Goal: Transaction & Acquisition: Purchase product/service

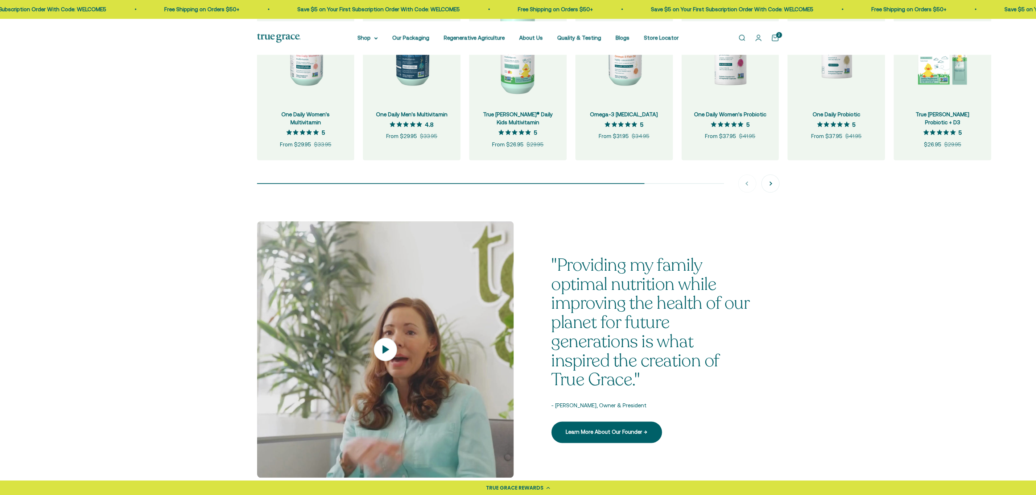
scroll to position [707, 0]
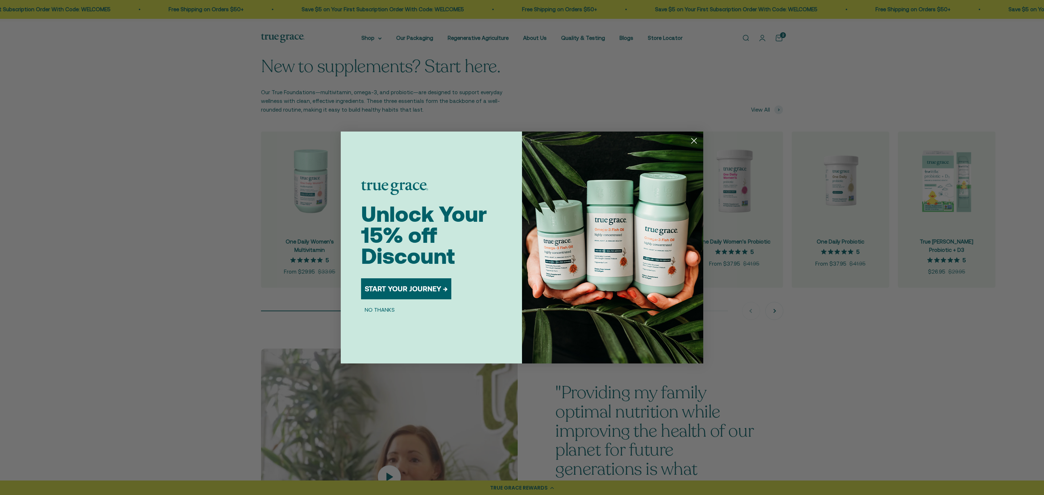
click at [691, 142] on circle "Close dialog" at bounding box center [694, 141] width 12 height 12
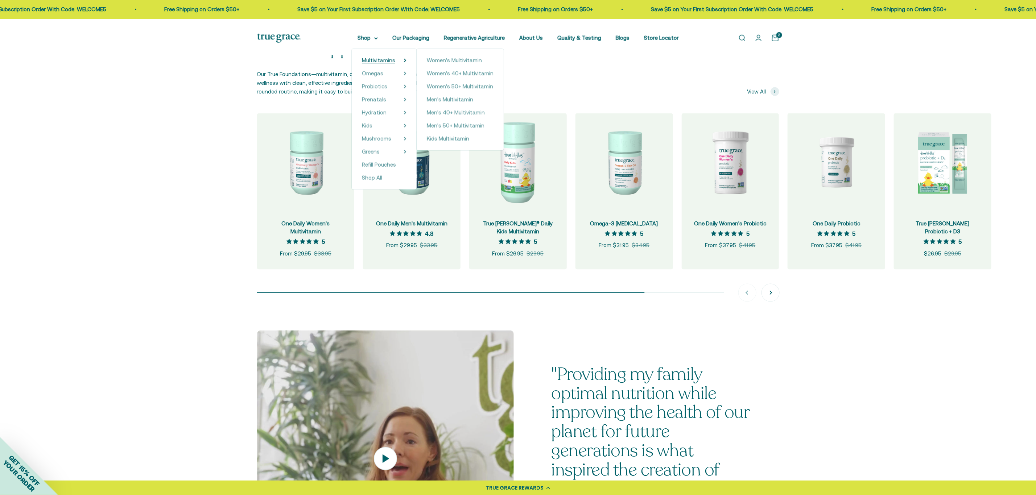
click at [364, 63] on span "Multivitamins" at bounding box center [378, 60] width 33 height 6
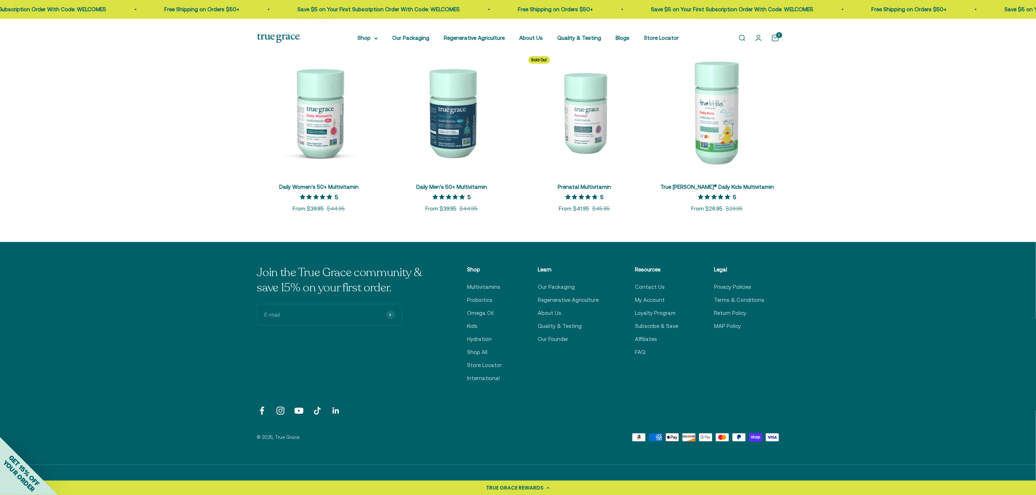
scroll to position [272, 0]
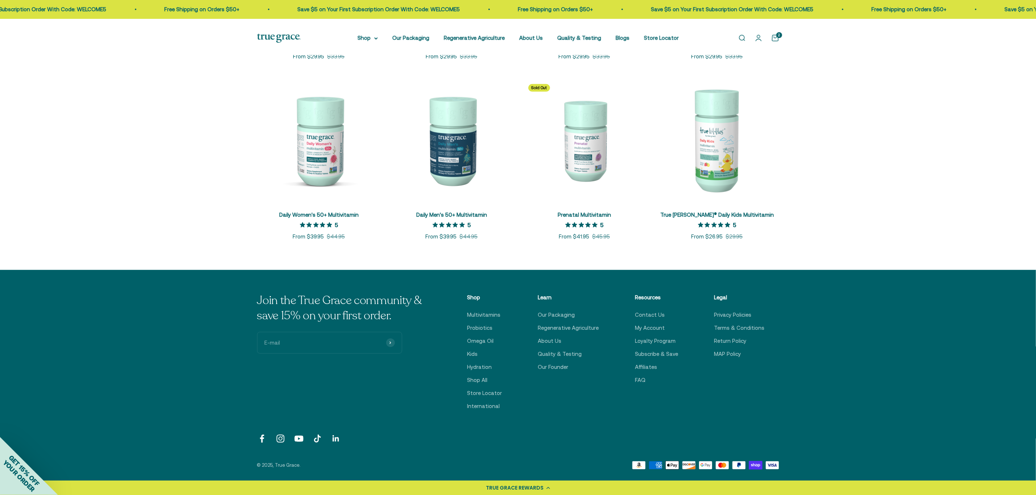
scroll to position [326, 0]
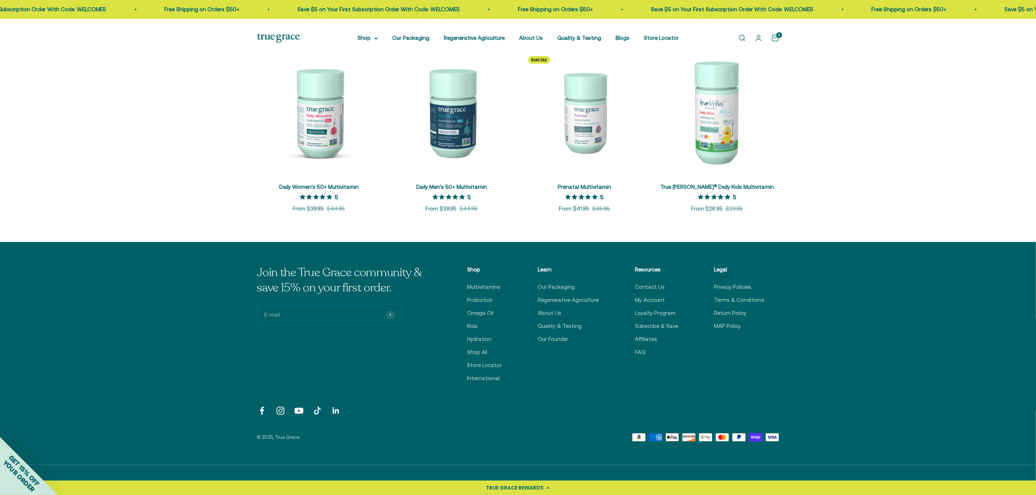
click at [316, 154] on img at bounding box center [319, 112] width 124 height 124
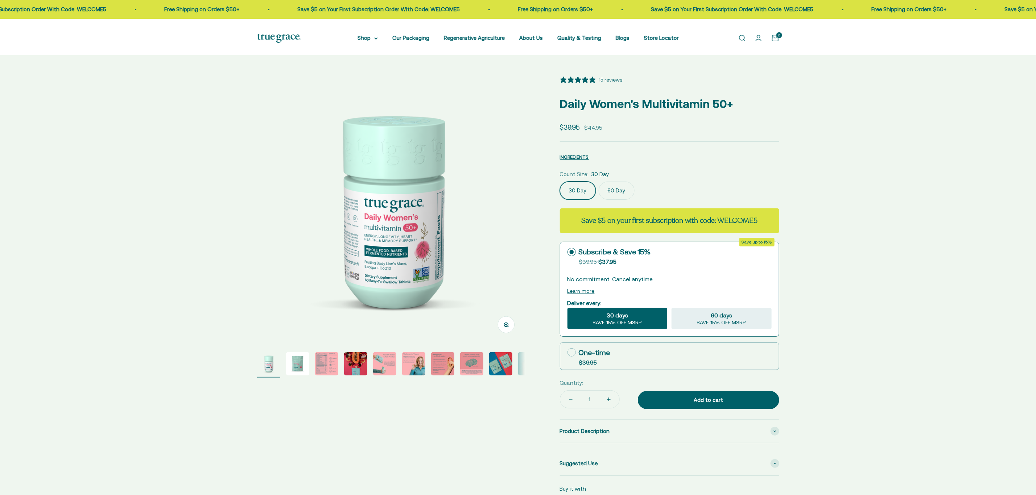
select select "3"
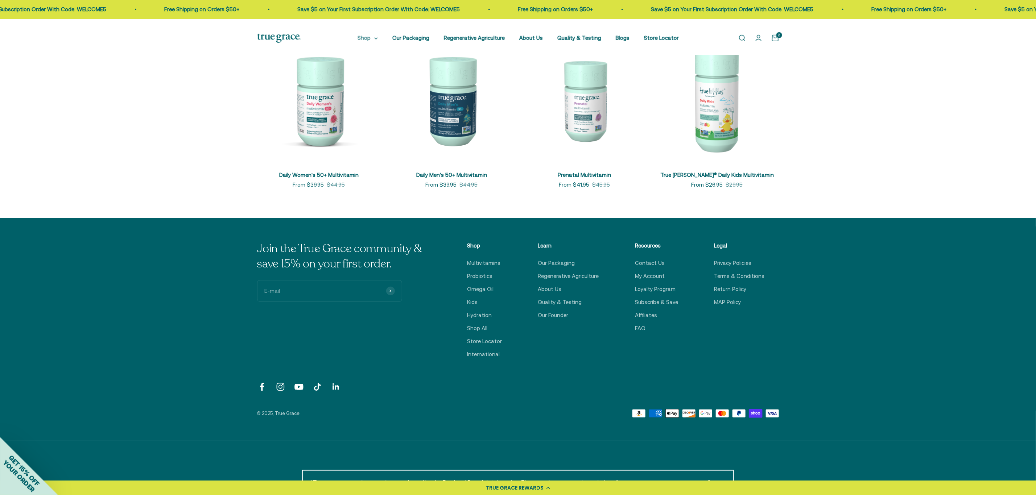
scroll to position [338, 0]
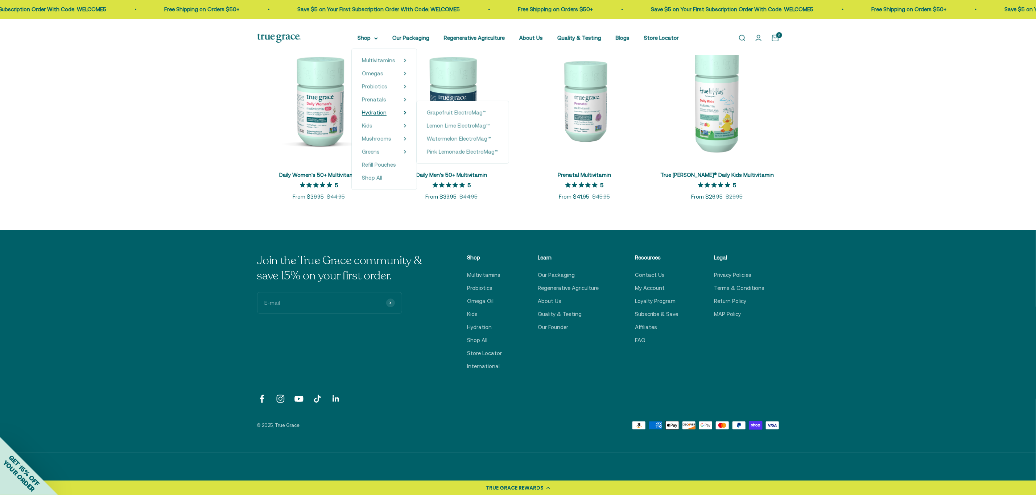
click at [362, 116] on span "Hydration" at bounding box center [374, 112] width 25 height 6
